Goal: Transaction & Acquisition: Download file/media

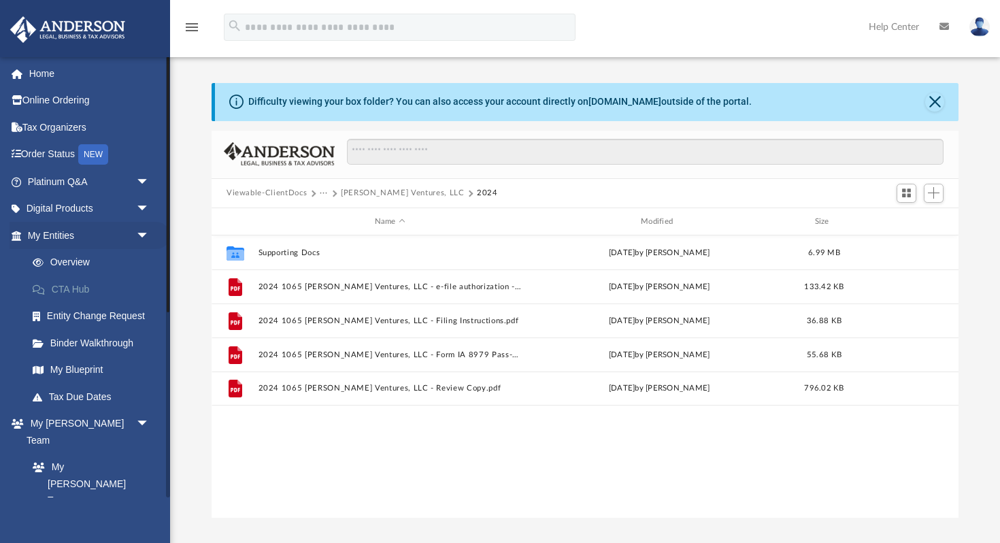
scroll to position [309, 747]
click at [144, 421] on span "arrow_drop_down" at bounding box center [149, 424] width 27 height 28
click at [92, 454] on link "My Documents arrow_drop_down" at bounding box center [90, 467] width 161 height 27
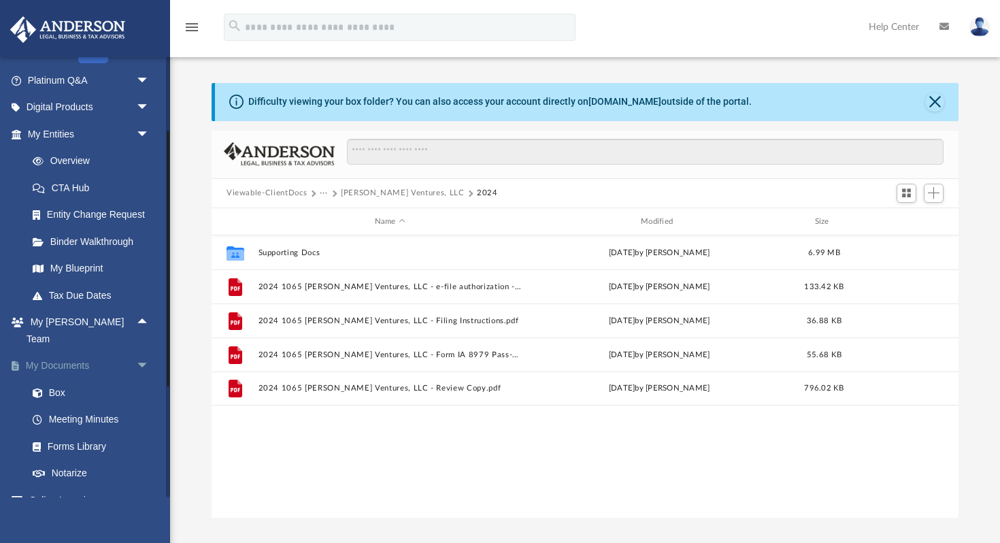
scroll to position [105, 0]
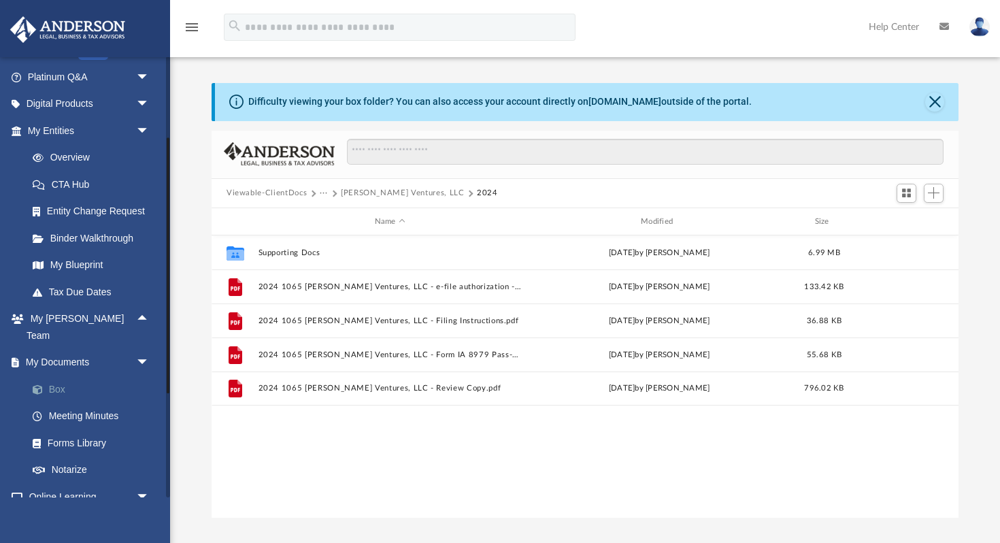
click at [59, 376] on link "Box" at bounding box center [94, 389] width 151 height 27
click at [395, 197] on button "[PERSON_NAME] Ventures, LLC" at bounding box center [403, 193] width 124 height 12
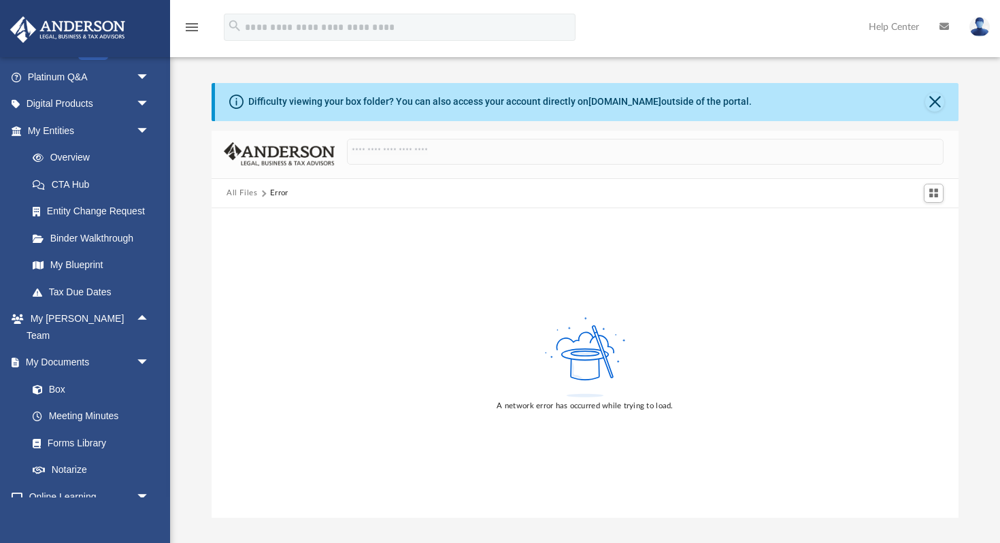
click at [246, 194] on button "All Files" at bounding box center [242, 193] width 31 height 12
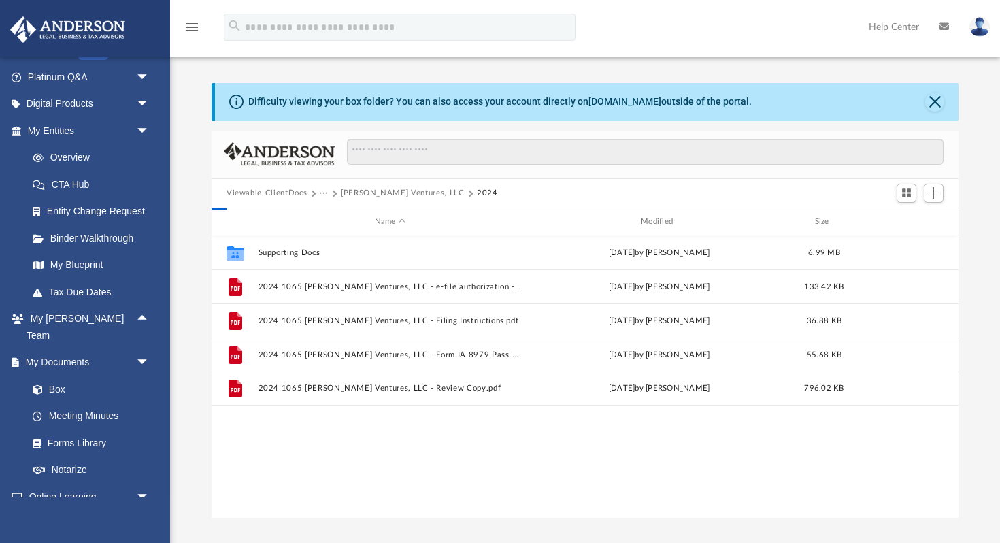
scroll to position [309, 747]
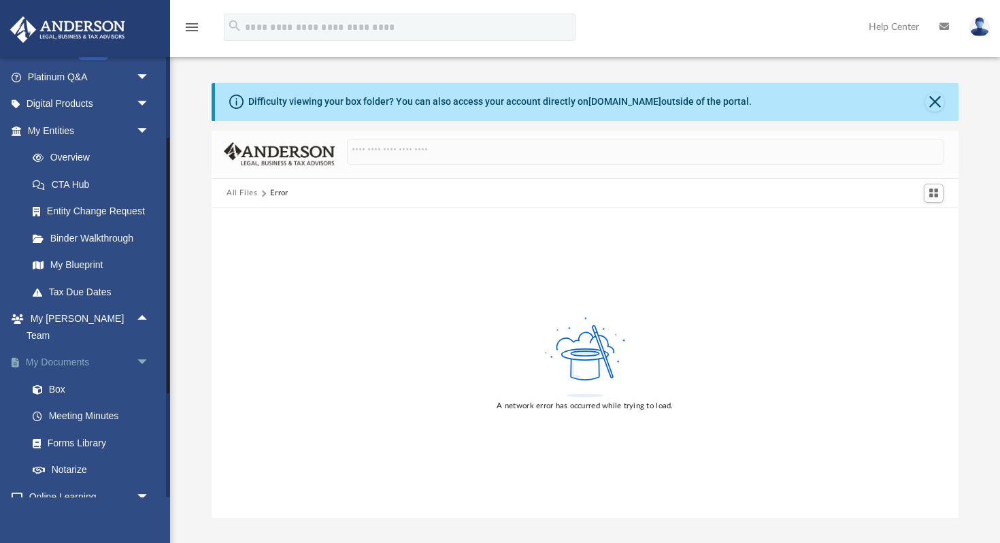
click at [57, 349] on link "My Documents arrow_drop_down" at bounding box center [90, 362] width 161 height 27
click at [55, 376] on link "Box" at bounding box center [94, 389] width 151 height 27
click at [934, 99] on button "Close" at bounding box center [934, 102] width 19 height 19
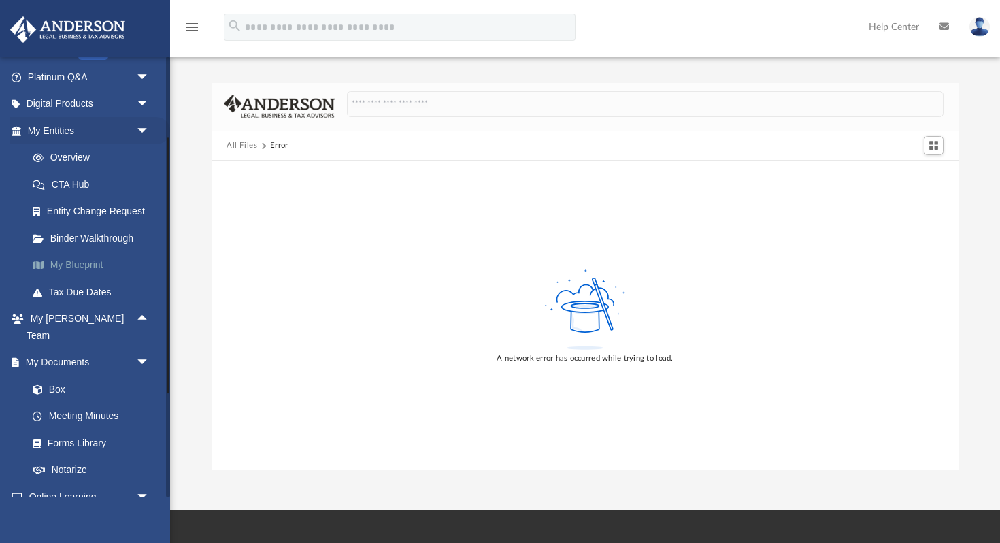
click at [91, 269] on link "My Blueprint" at bounding box center [94, 265] width 151 height 27
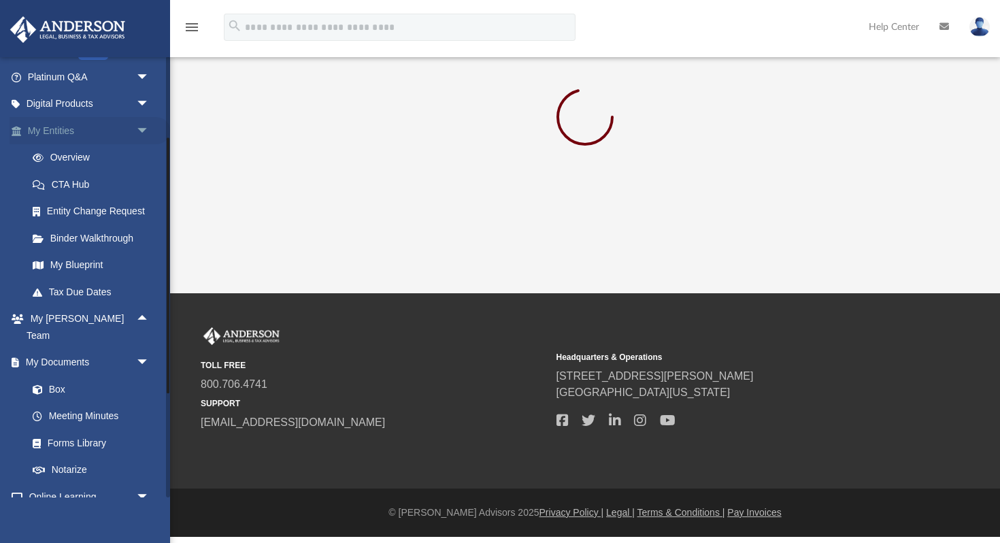
click at [66, 129] on link "My Entities arrow_drop_down" at bounding box center [90, 130] width 161 height 27
click at [76, 349] on link "My Documents arrow_drop_down" at bounding box center [90, 362] width 161 height 27
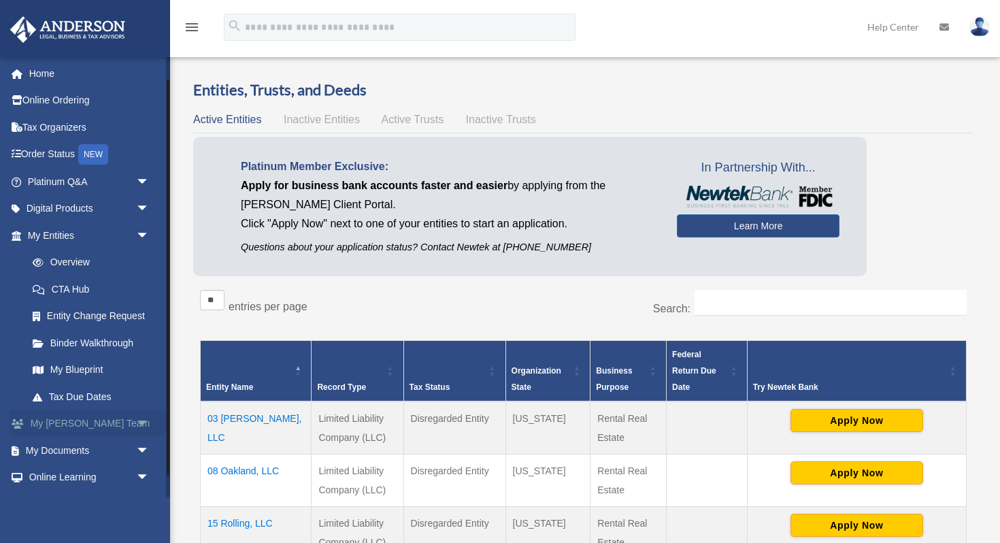
scroll to position [50, 0]
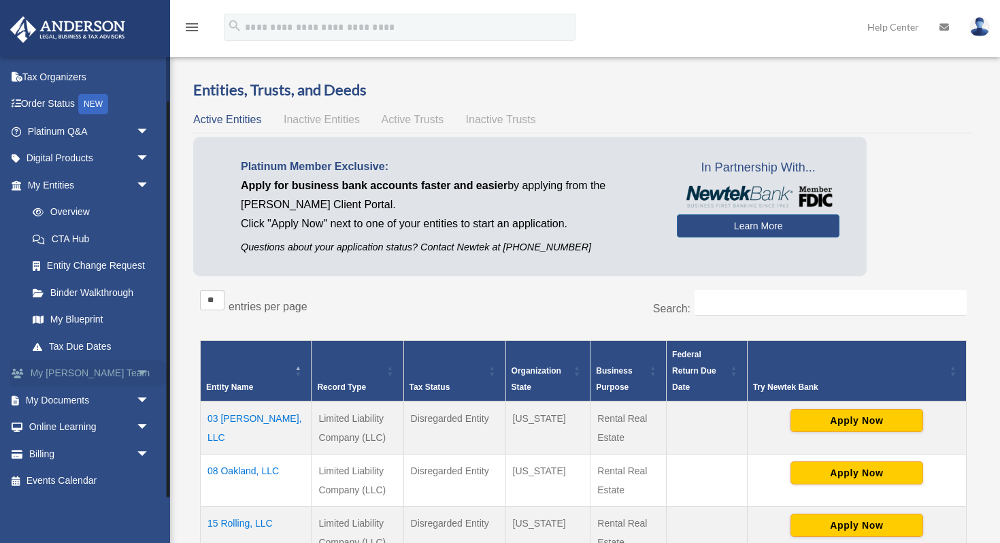
click at [143, 369] on span "arrow_drop_down" at bounding box center [149, 374] width 27 height 28
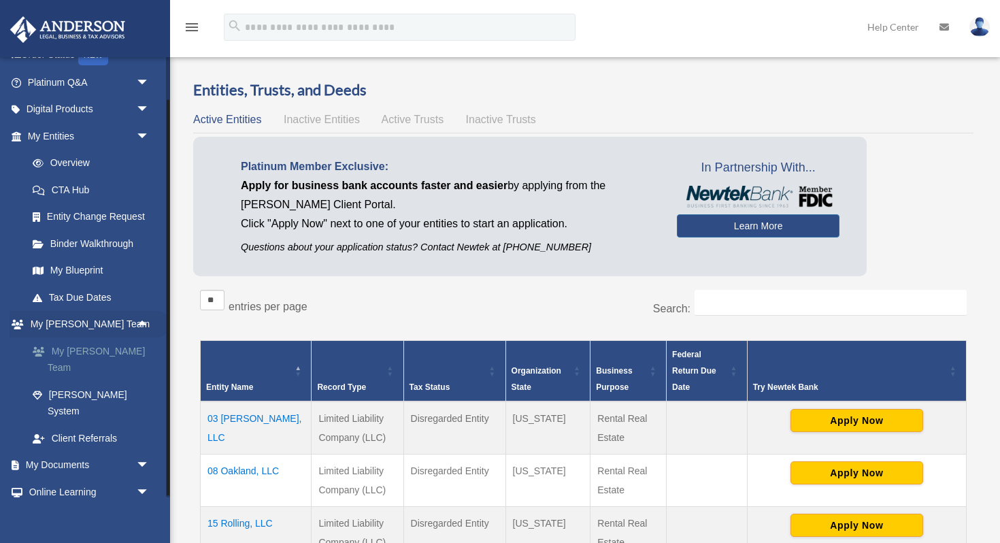
scroll to position [131, 0]
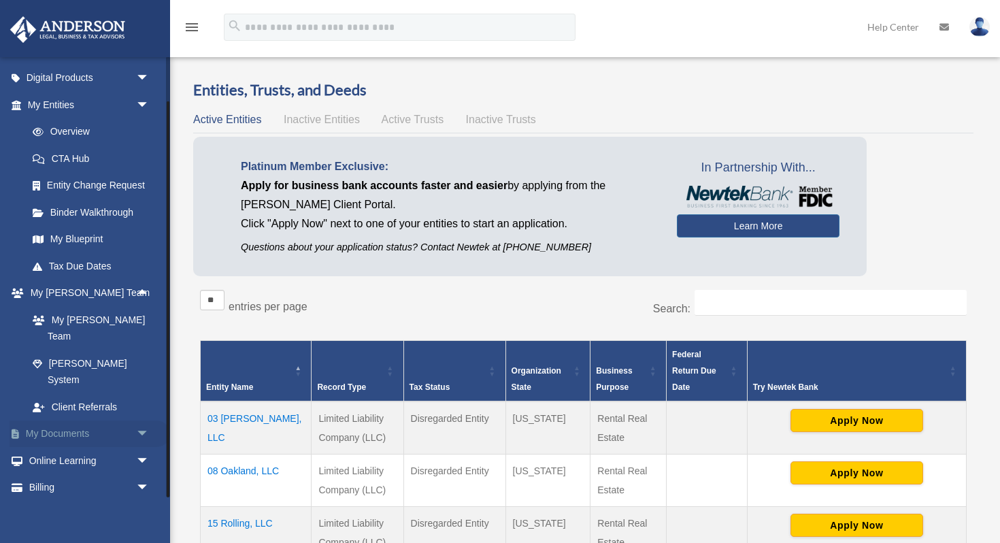
click at [136, 421] on span "arrow_drop_down" at bounding box center [149, 435] width 27 height 28
click at [56, 447] on link "Box" at bounding box center [94, 460] width 151 height 27
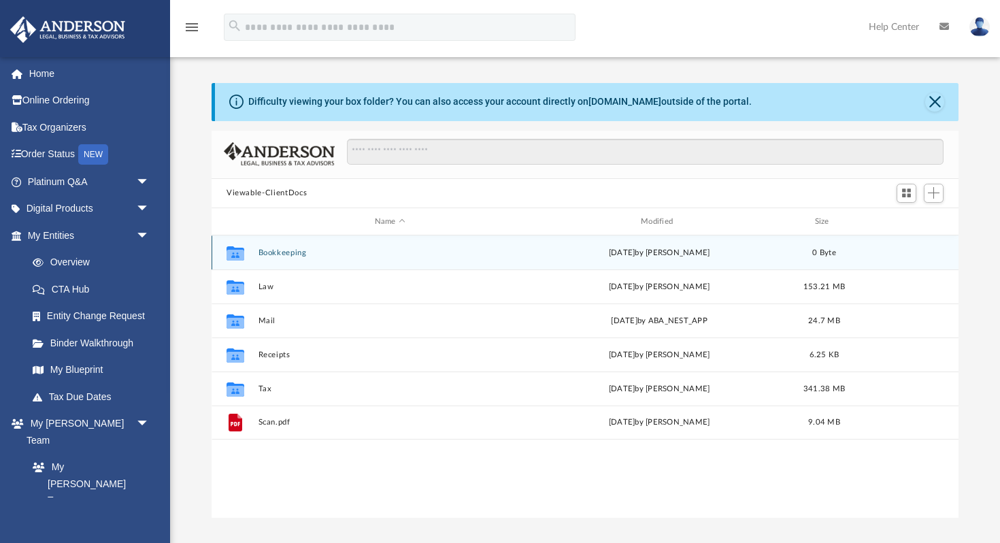
scroll to position [309, 747]
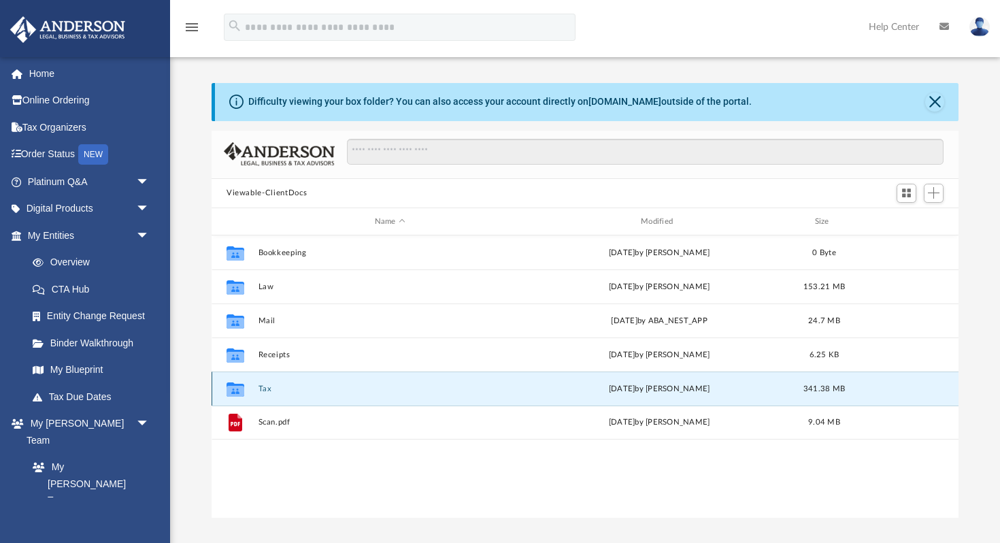
click at [269, 389] on button "Tax" at bounding box center [390, 388] width 263 height 9
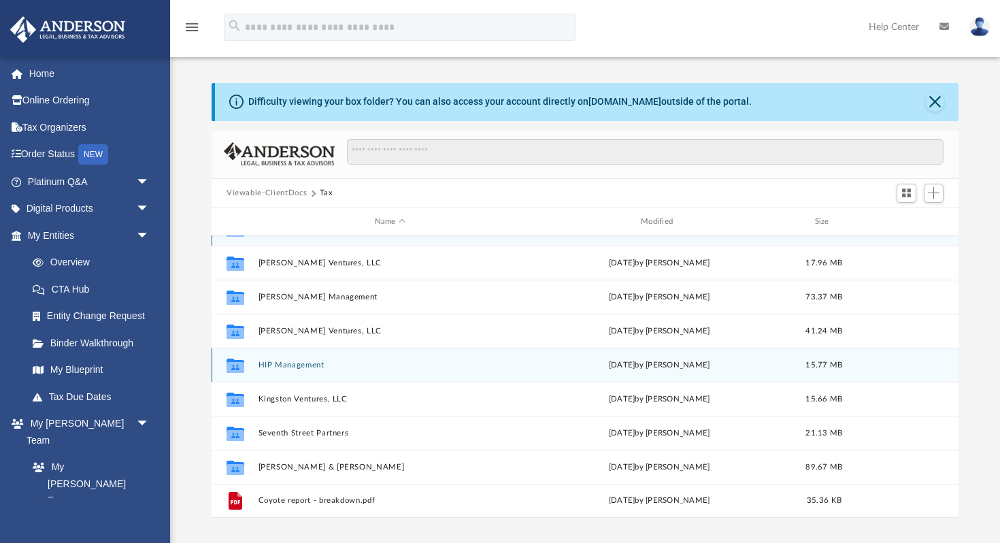
scroll to position [0, 0]
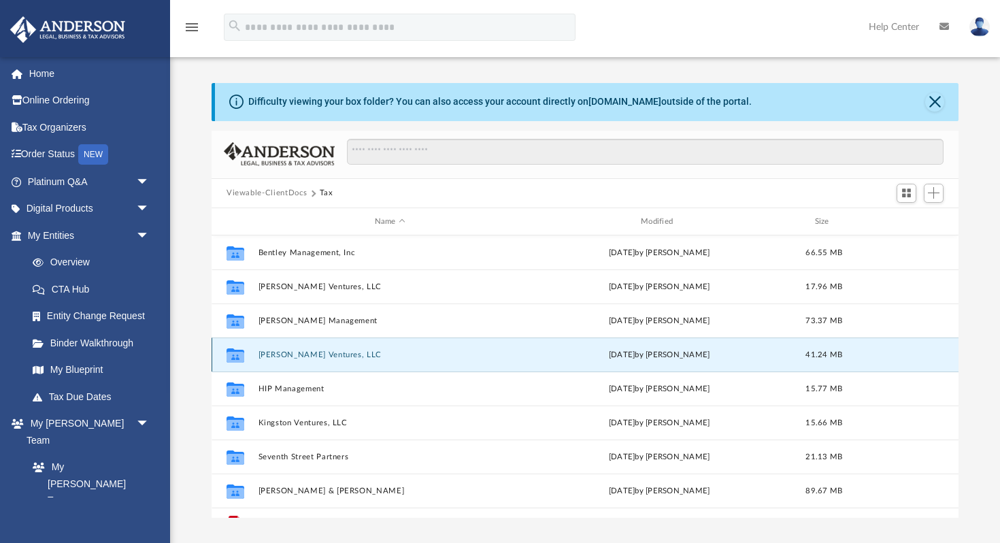
click at [342, 354] on button "[PERSON_NAME] Ventures, LLC" at bounding box center [390, 354] width 263 height 9
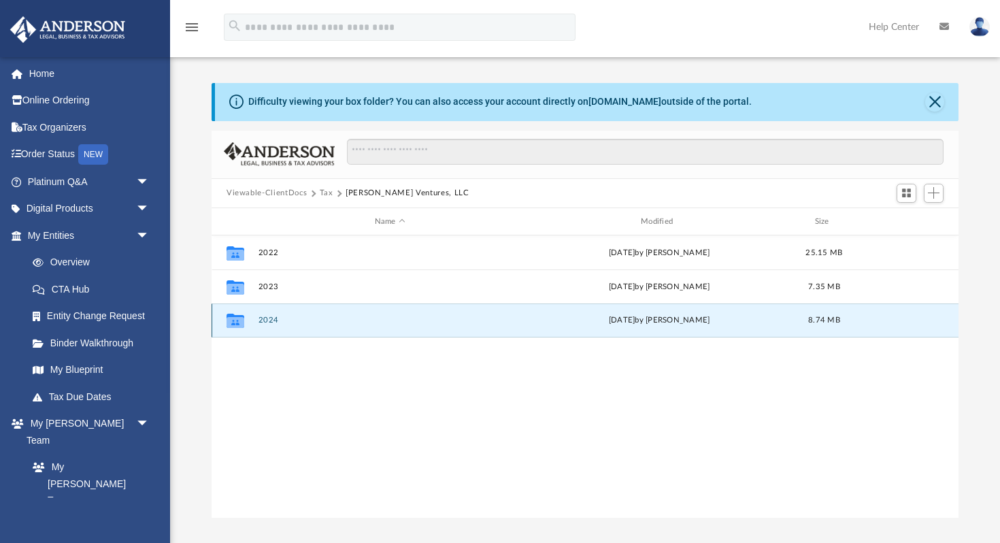
click at [274, 322] on button "2024" at bounding box center [390, 320] width 263 height 9
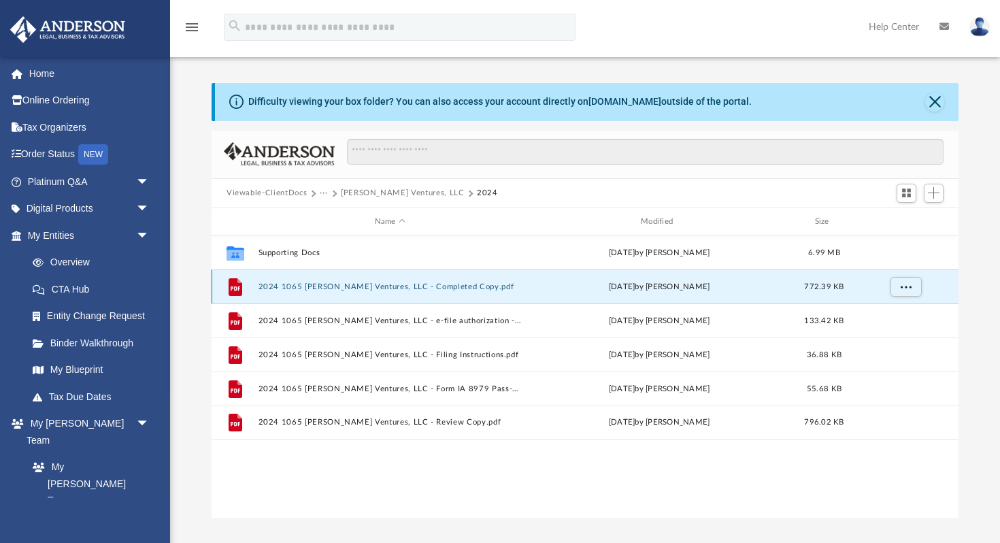
click at [359, 288] on button "2024 1065 Coolidge Ventures, LLC - Completed Copy.pdf" at bounding box center [390, 286] width 263 height 9
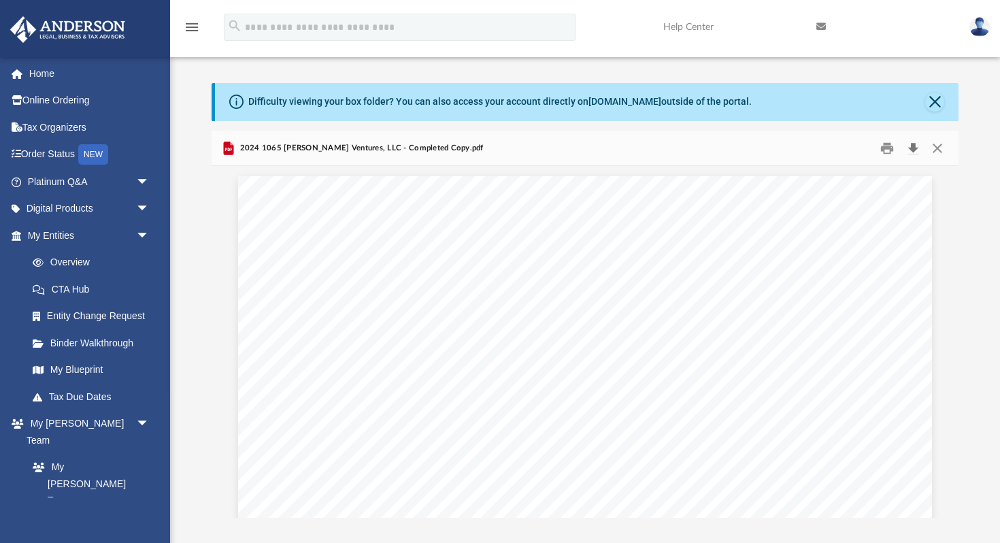
click at [912, 149] on button "Download" at bounding box center [913, 147] width 24 height 21
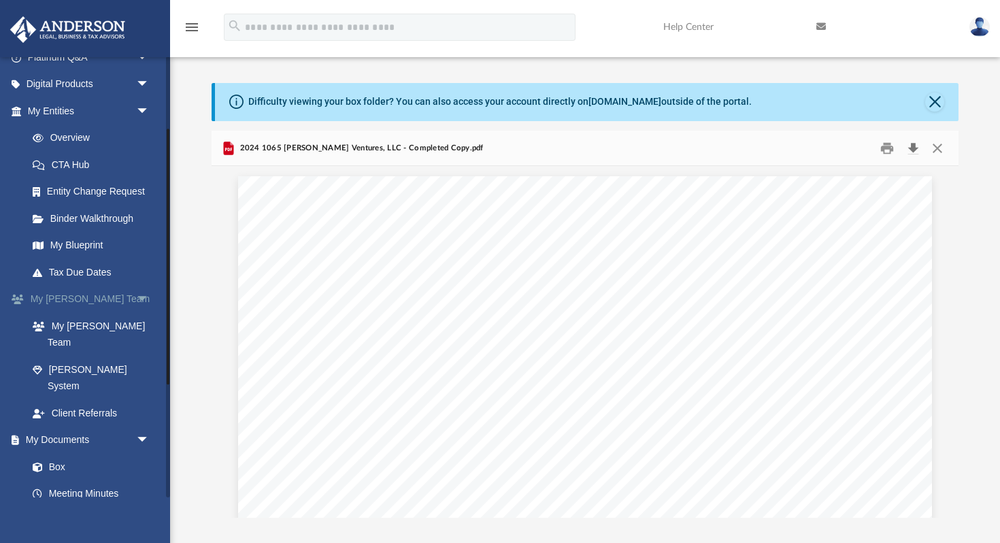
scroll to position [127, 0]
click at [94, 451] on link "Box" at bounding box center [87, 464] width 137 height 27
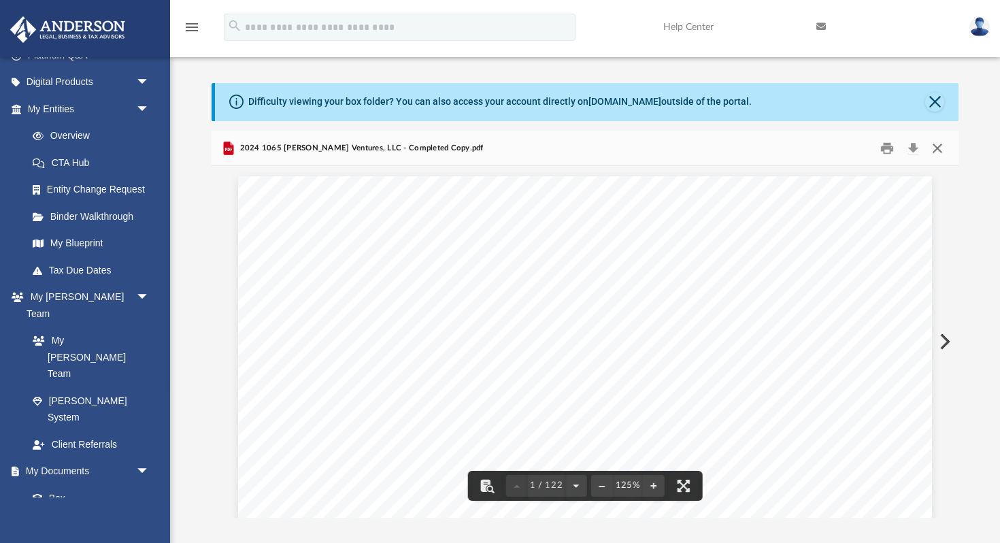
click at [939, 150] on button "Close" at bounding box center [937, 147] width 24 height 21
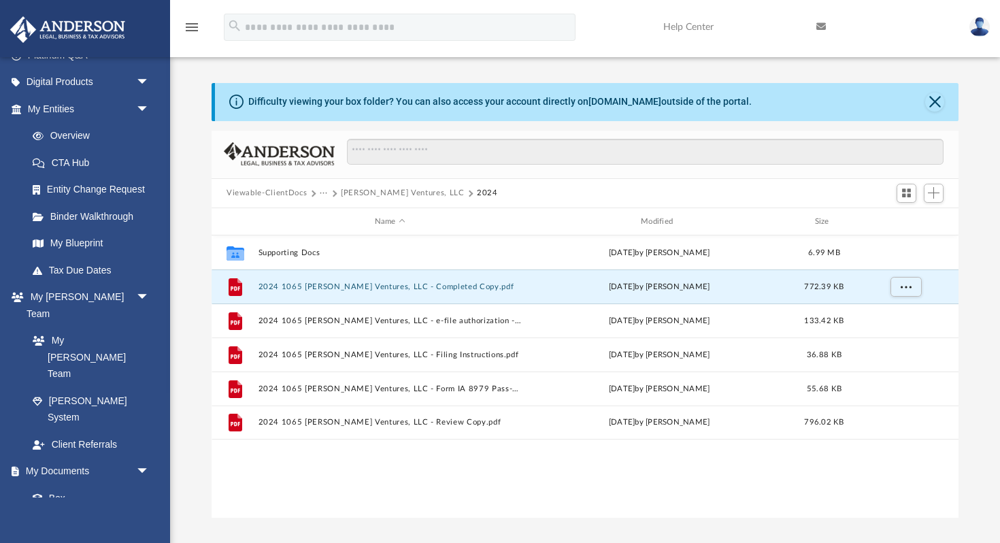
click at [273, 194] on button "Viewable-ClientDocs" at bounding box center [267, 193] width 80 height 12
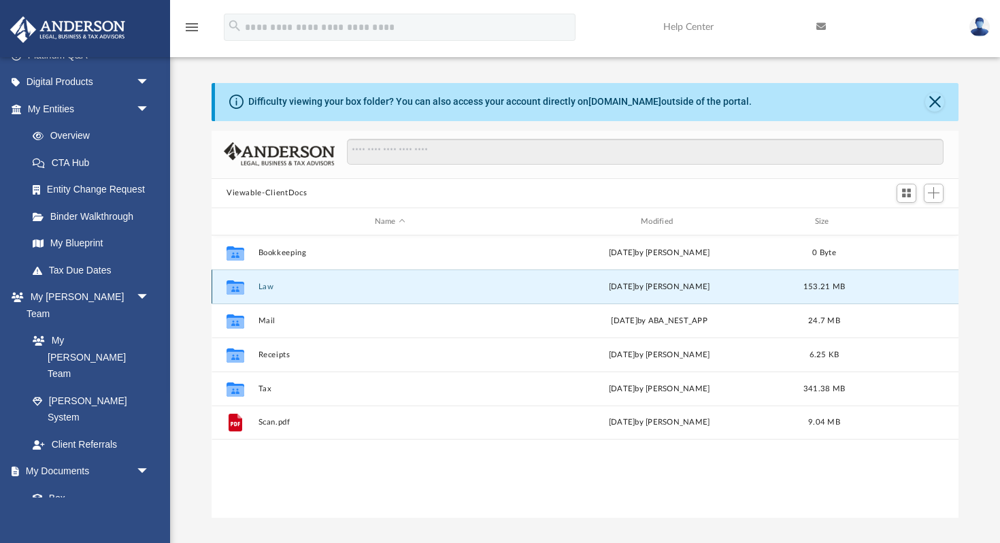
click at [265, 288] on button "Law" at bounding box center [390, 286] width 263 height 9
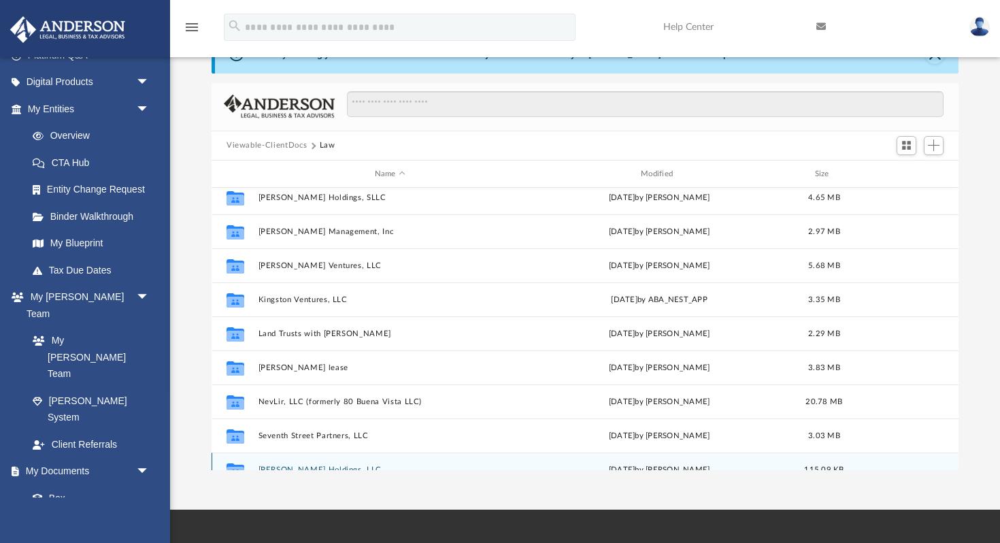
scroll to position [380, 0]
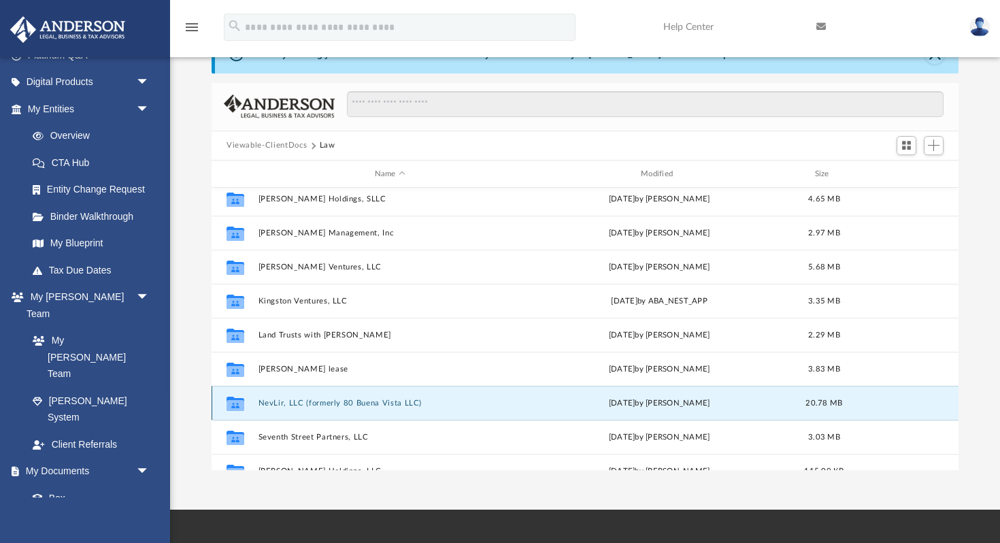
click at [330, 404] on button "NevLir, LLC (formerly 80 Buena Vista LLC)" at bounding box center [390, 403] width 263 height 9
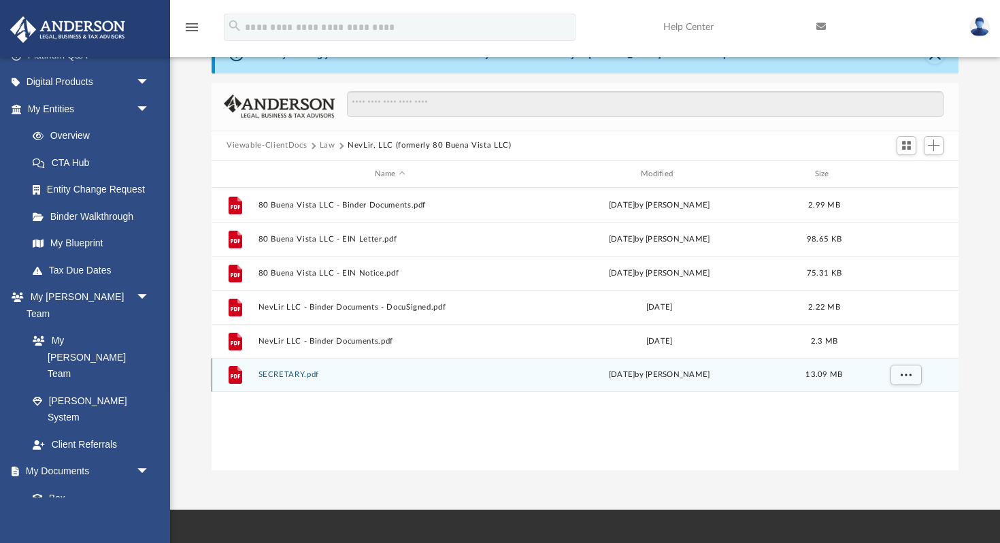
click at [329, 374] on button "SECRETARY.pdf" at bounding box center [390, 375] width 263 height 9
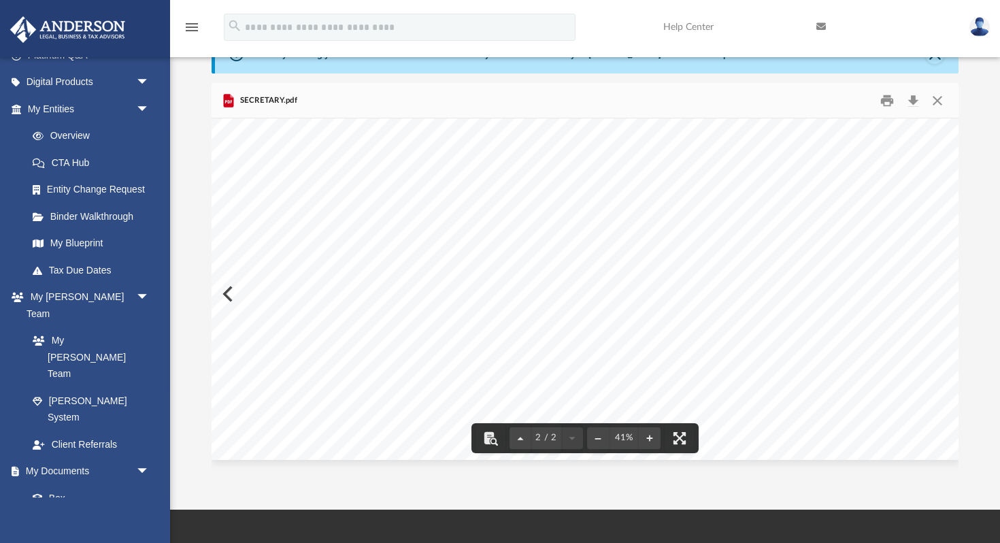
scroll to position [258, 0]
